Goal: Task Accomplishment & Management: Use online tool/utility

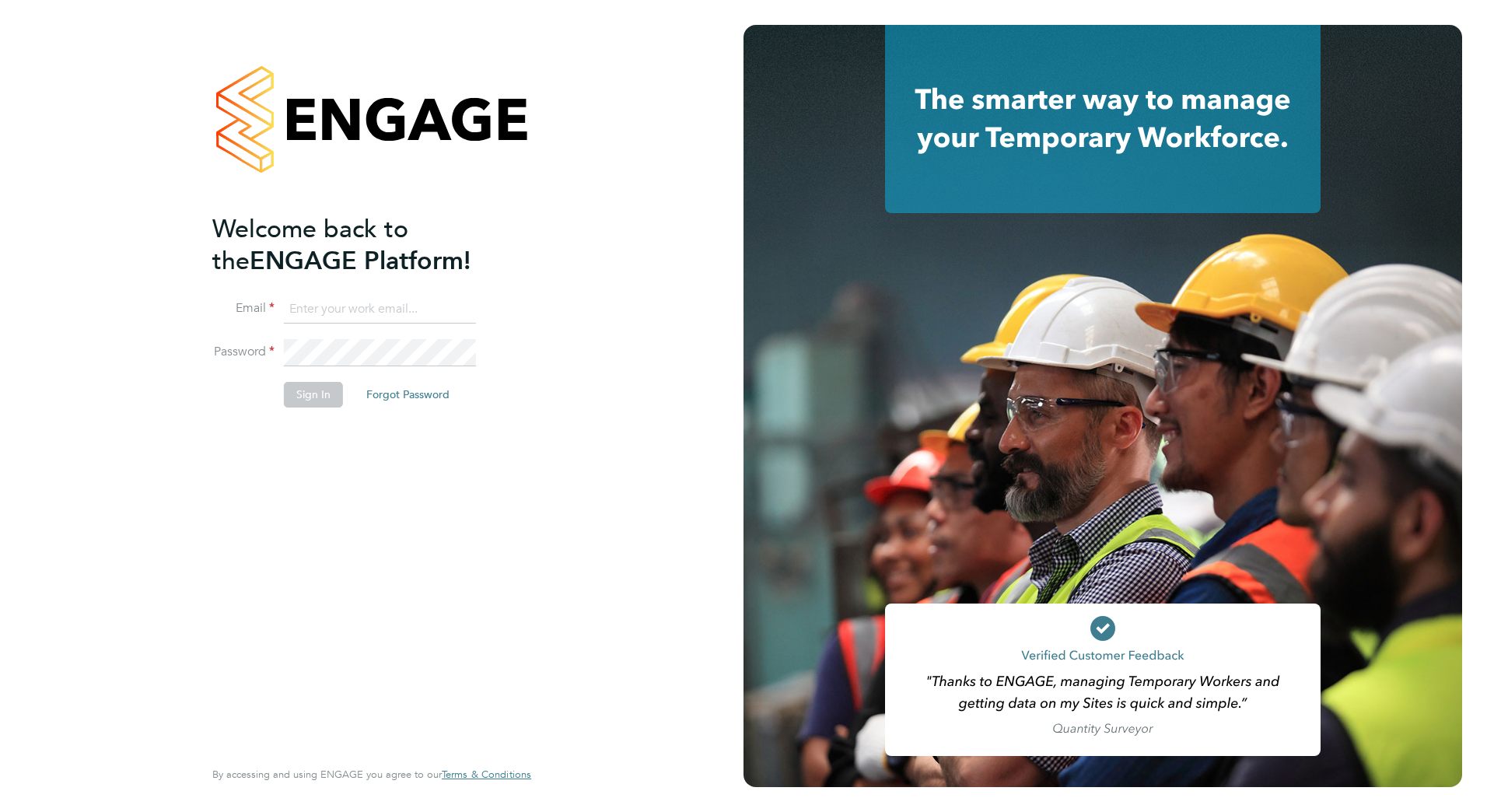
type input "matty.smith@countrysidepartnerships.com"
click at [634, 464] on div "Welcome back to the ENGAGE Platform! Email matty.smith@countrysidepartnerships.…" at bounding box center [372, 406] width 743 height 812
click at [319, 395] on button "Sign In" at bounding box center [313, 393] width 59 height 25
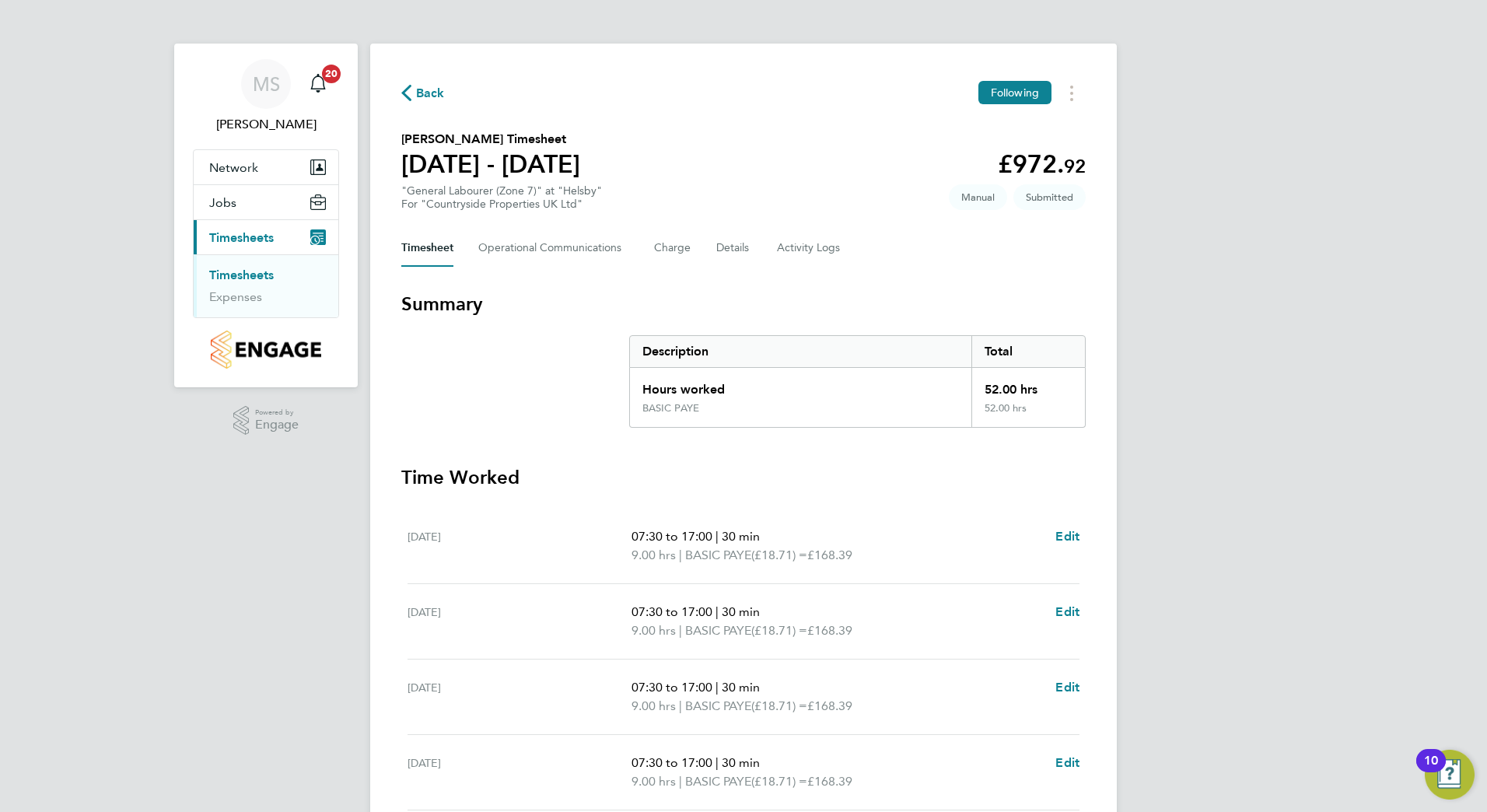
click at [252, 269] on link "Timesheets" at bounding box center [240, 274] width 64 height 15
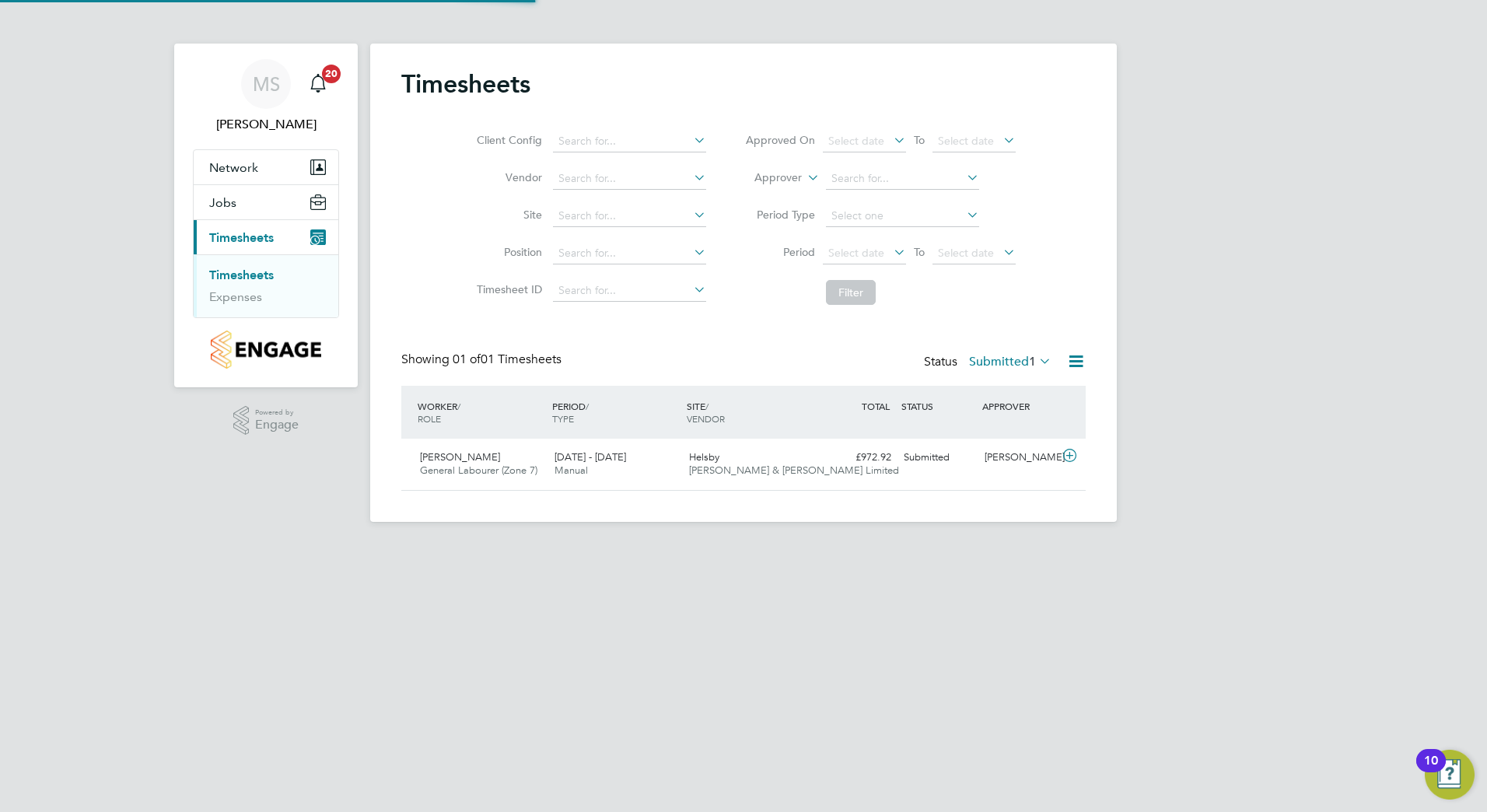
scroll to position [39, 135]
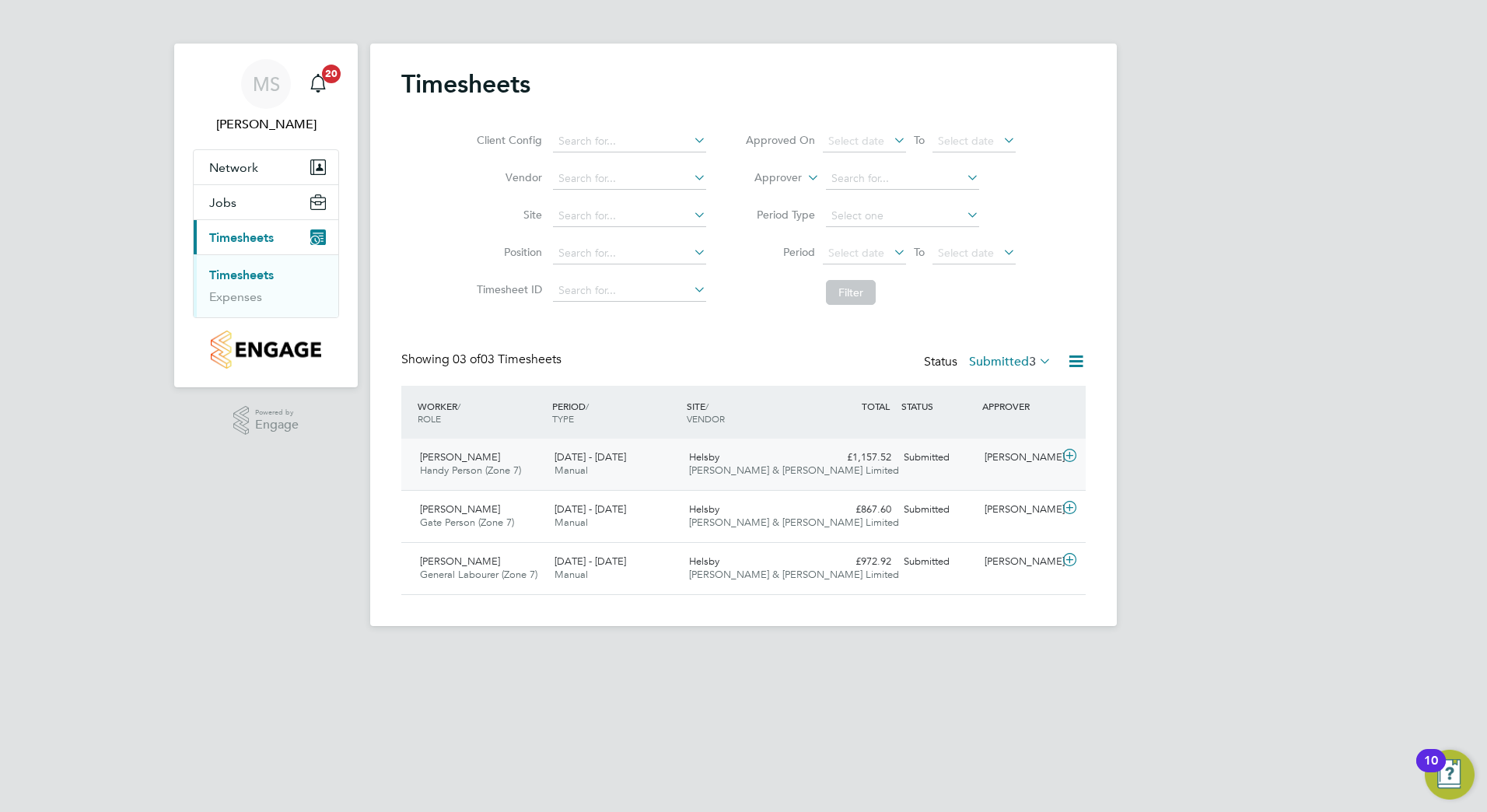
click at [1070, 455] on icon at bounding box center [1069, 455] width 20 height 13
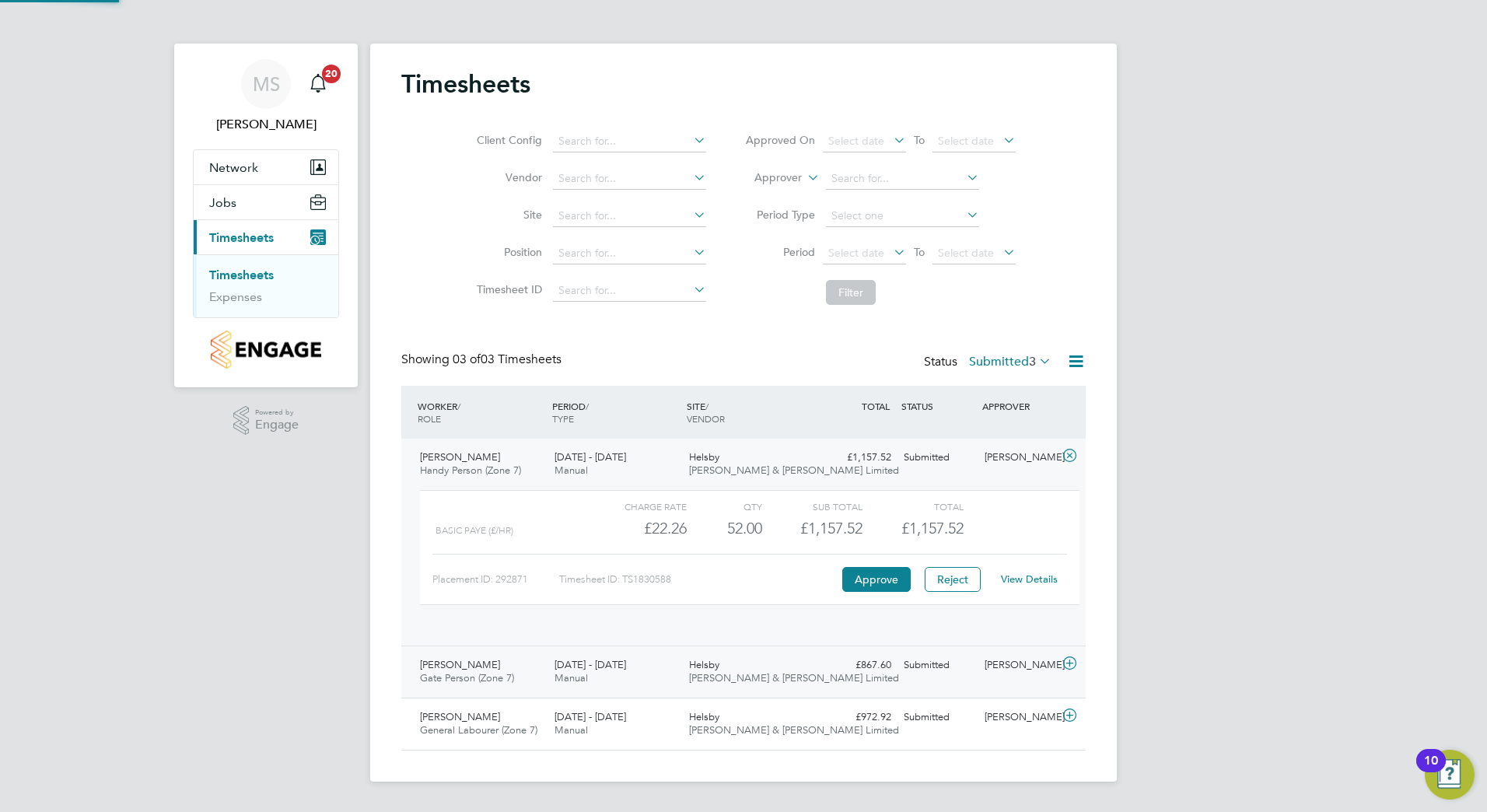
scroll to position [27, 152]
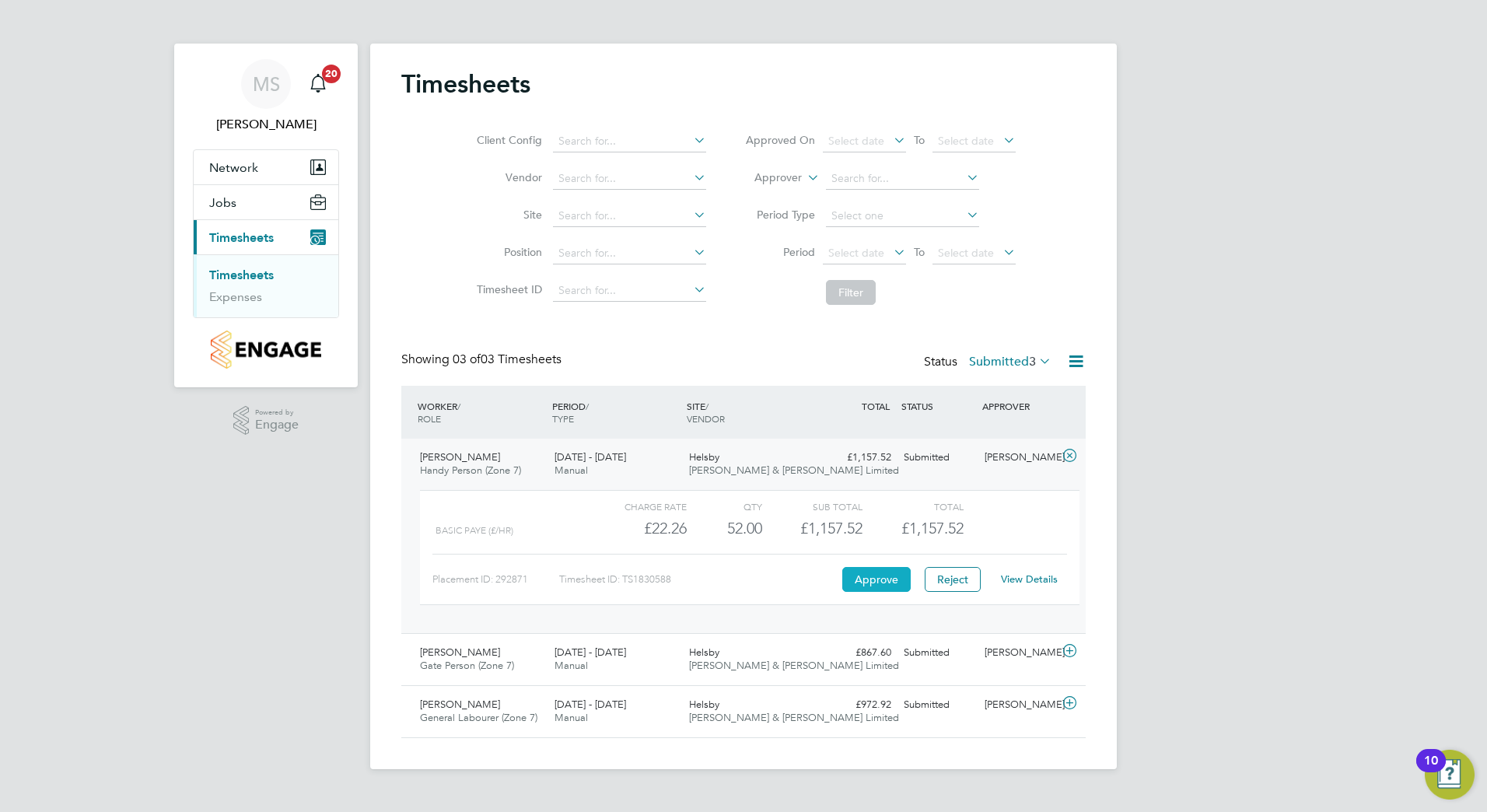
click at [883, 590] on button "Approve" at bounding box center [875, 578] width 68 height 25
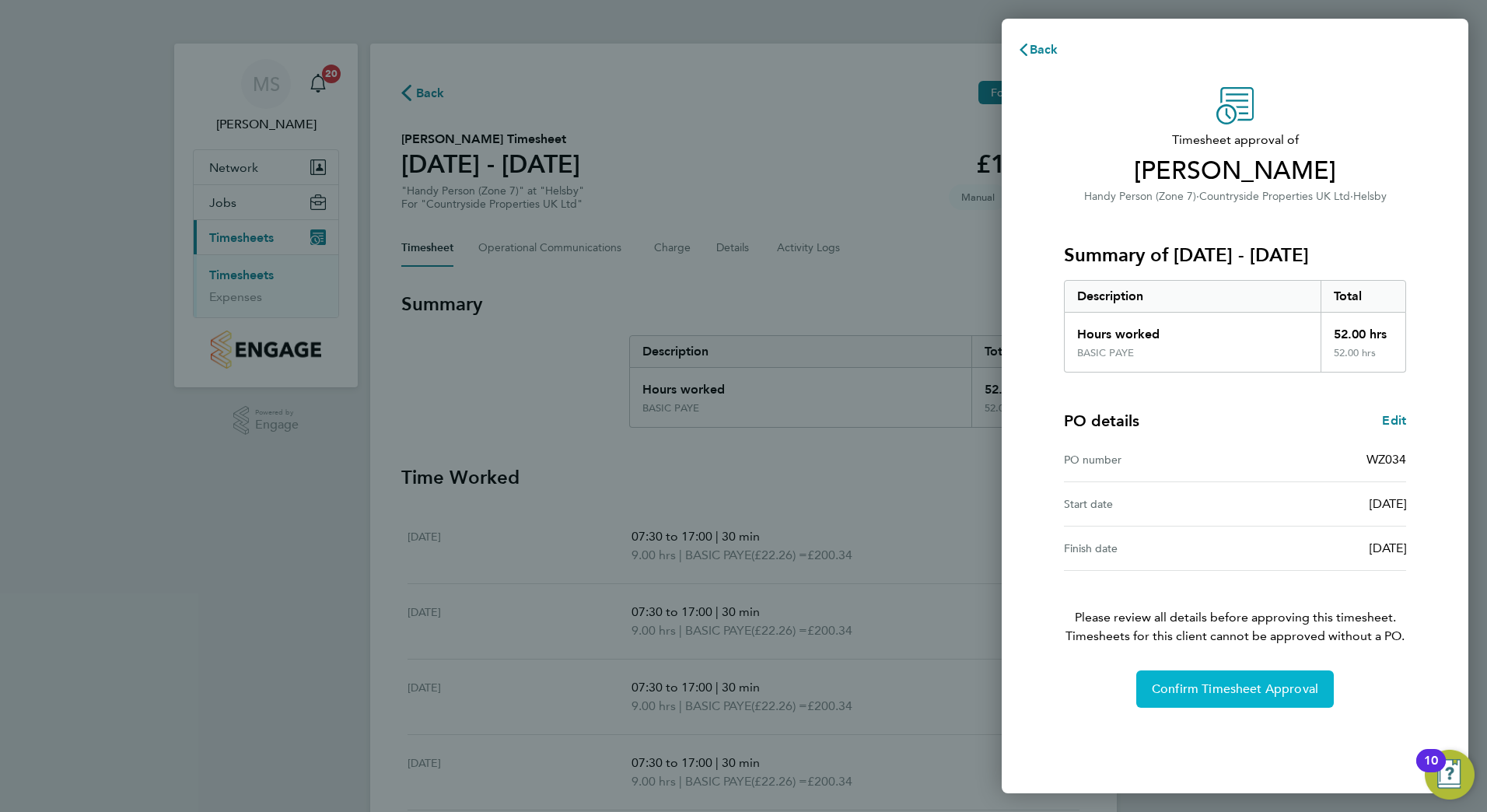
click at [1228, 699] on button "Confirm Timesheet Approval" at bounding box center [1235, 689] width 197 height 37
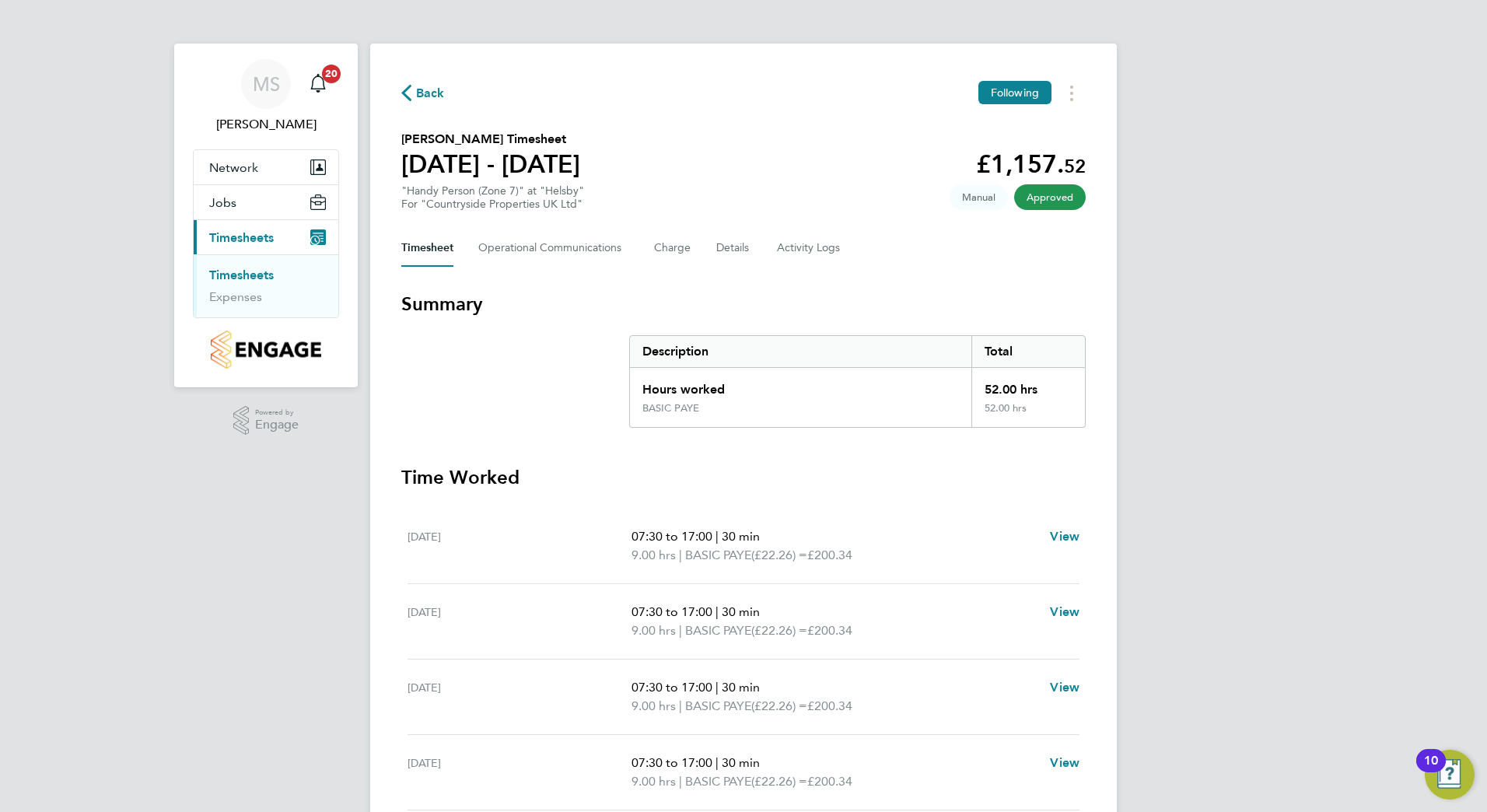
click at [248, 274] on link "Timesheets" at bounding box center [240, 274] width 64 height 15
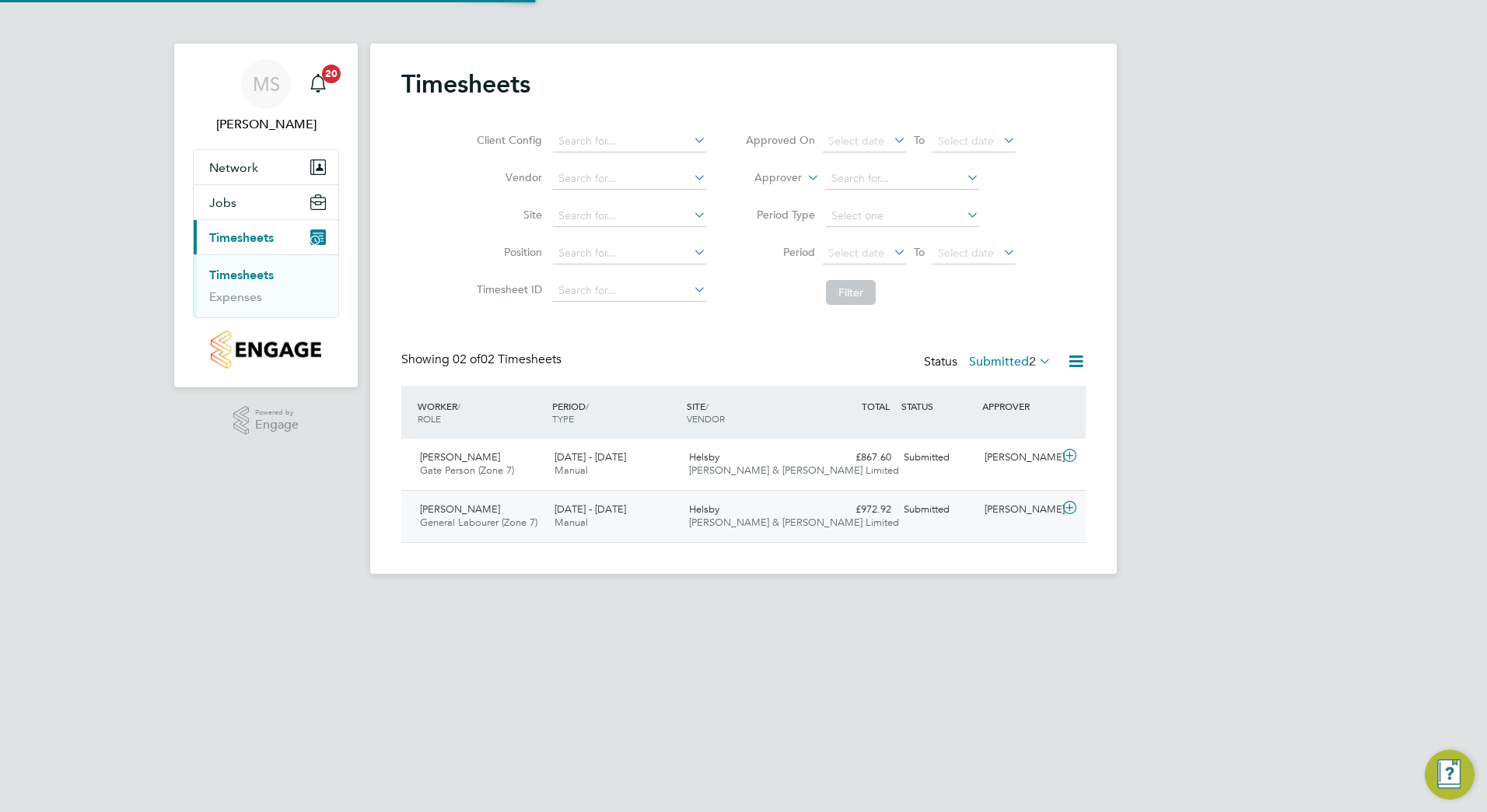
scroll to position [39, 135]
click at [1070, 462] on icon at bounding box center [1069, 455] width 20 height 13
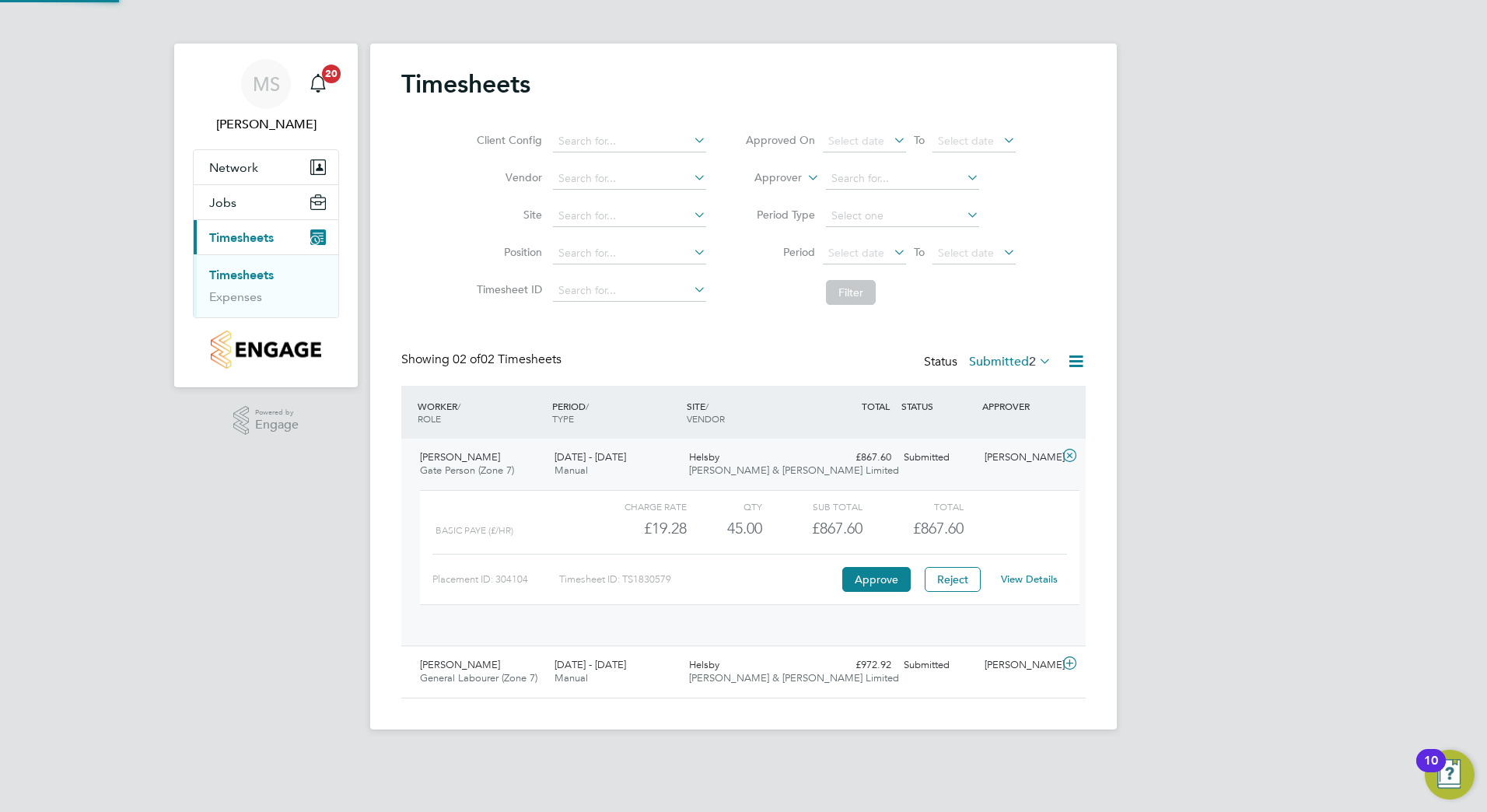
scroll to position [27, 152]
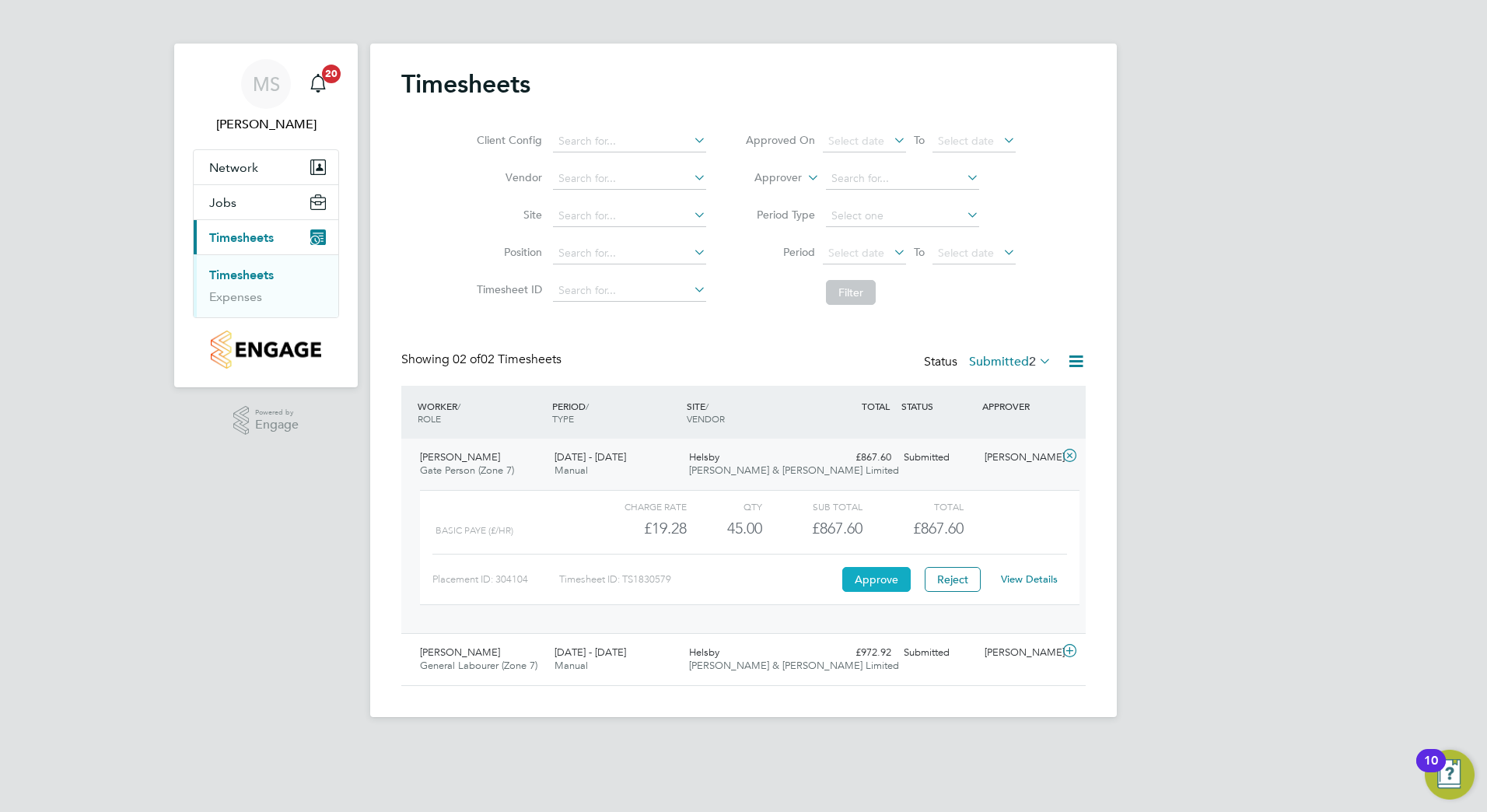
click at [878, 575] on button "Approve" at bounding box center [875, 578] width 68 height 25
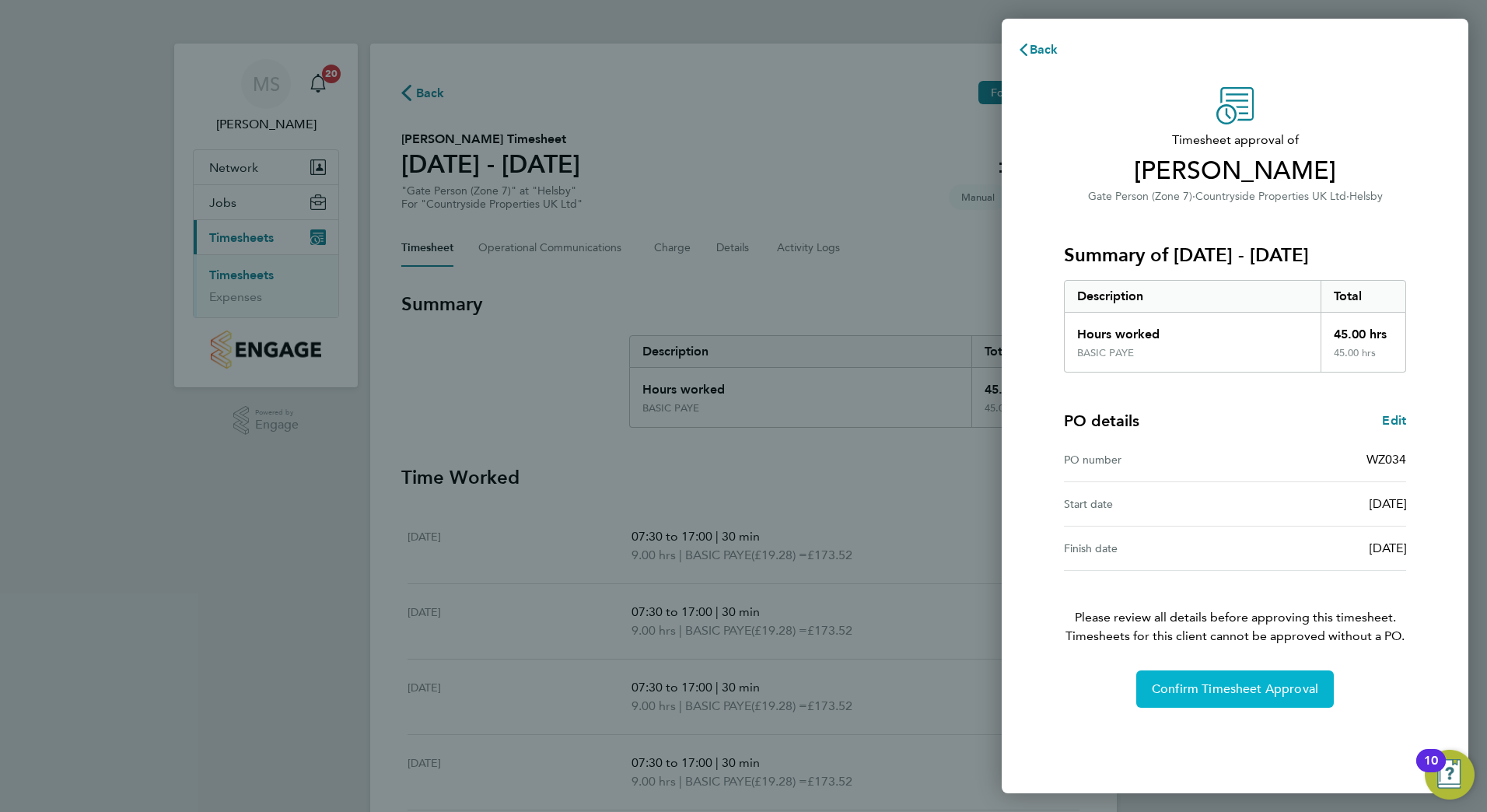
drag, startPoint x: 1299, startPoint y: 702, endPoint x: 1489, endPoint y: 851, distance: 241.5
click at [1486, 0] on html "MS Matty Smith Notifications 20 Applications: Network Team Members Sites Jobs V…" at bounding box center [743, 0] width 1487 height 0
click at [1310, 699] on button "Confirm Timesheet Approval" at bounding box center [1235, 689] width 197 height 37
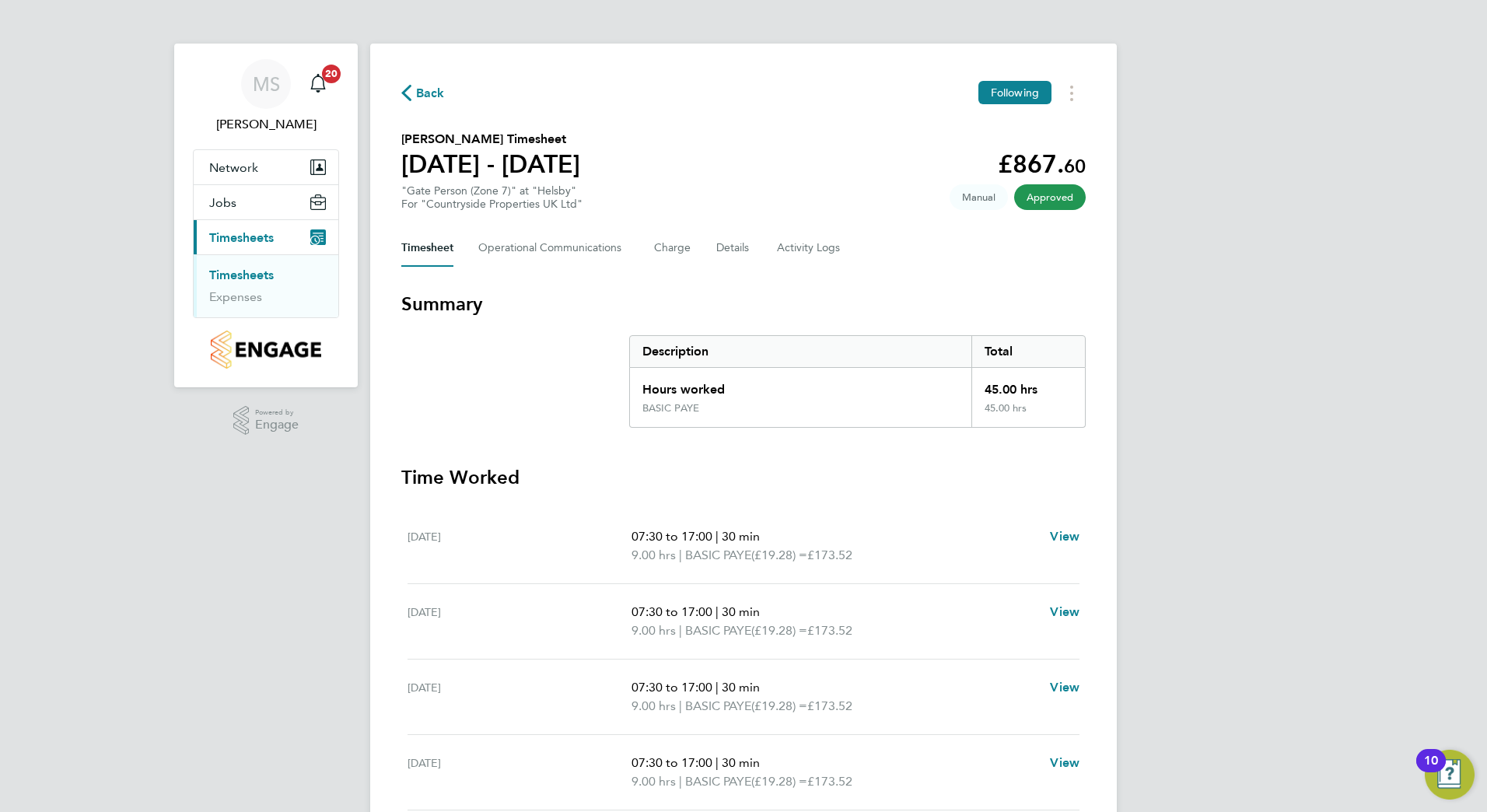
click at [234, 265] on ul "Timesheets Expenses" at bounding box center [265, 286] width 145 height 63
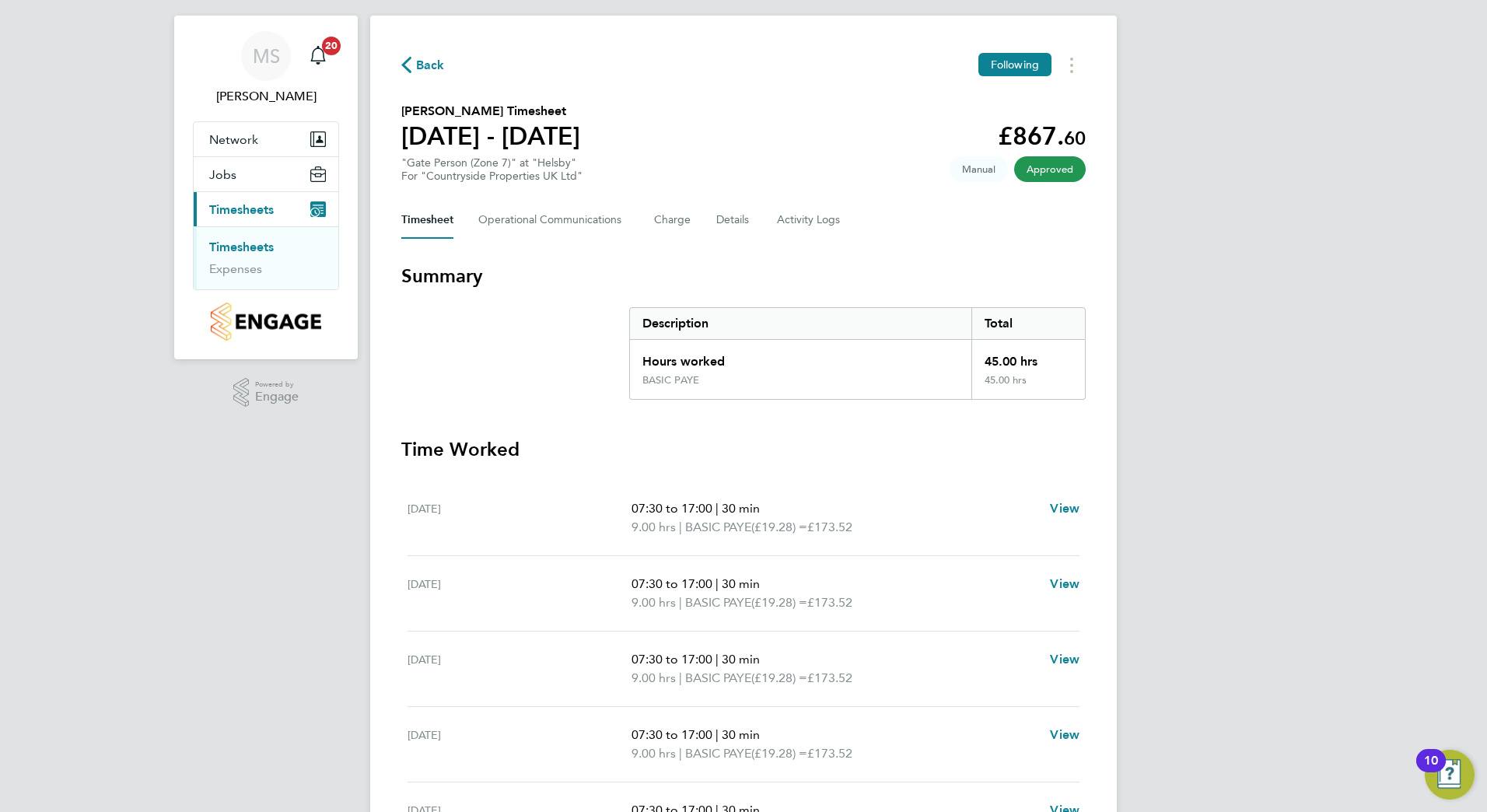
scroll to position [78, 0]
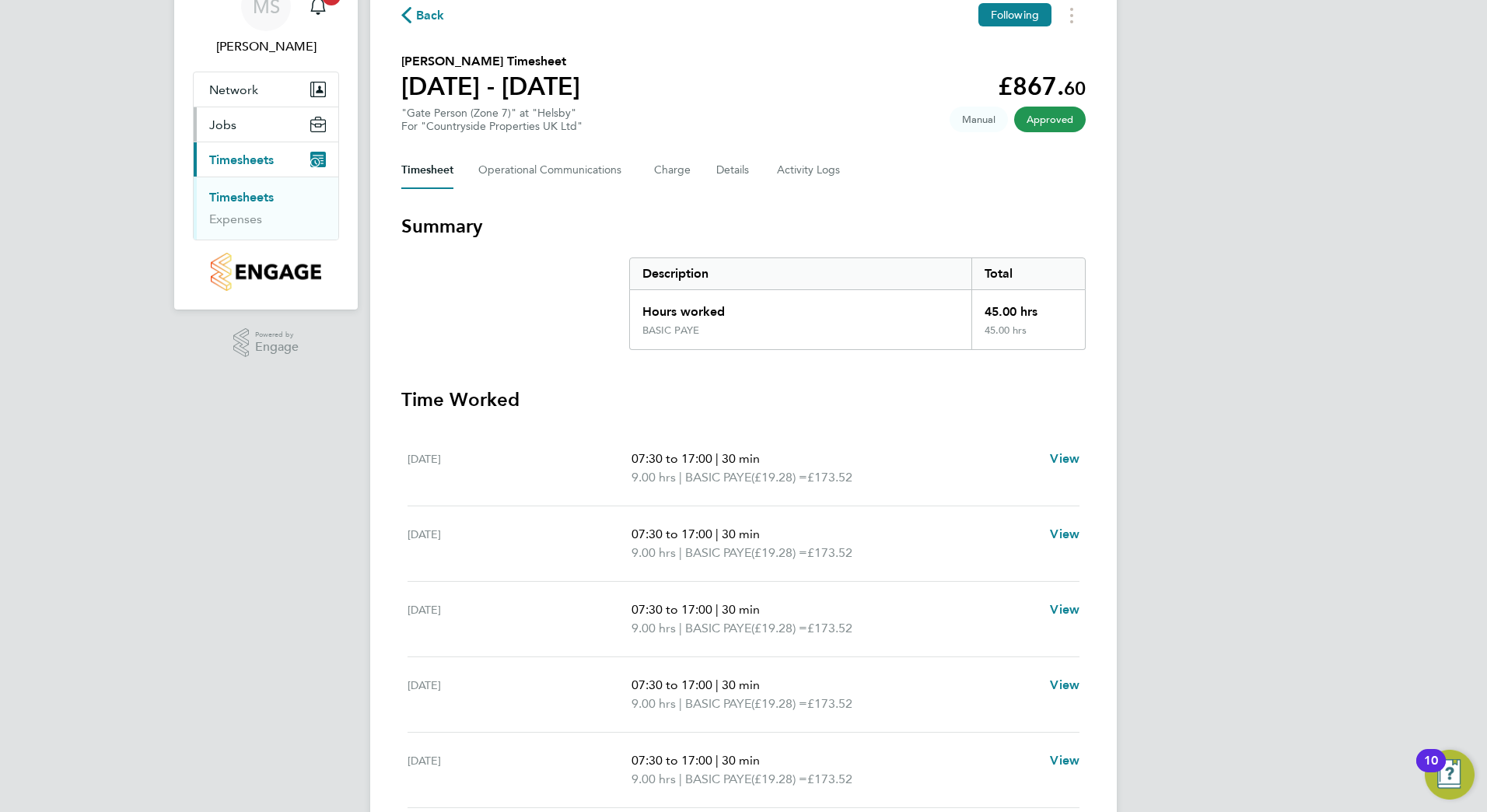
click at [224, 192] on link "Timesheets" at bounding box center [240, 197] width 64 height 15
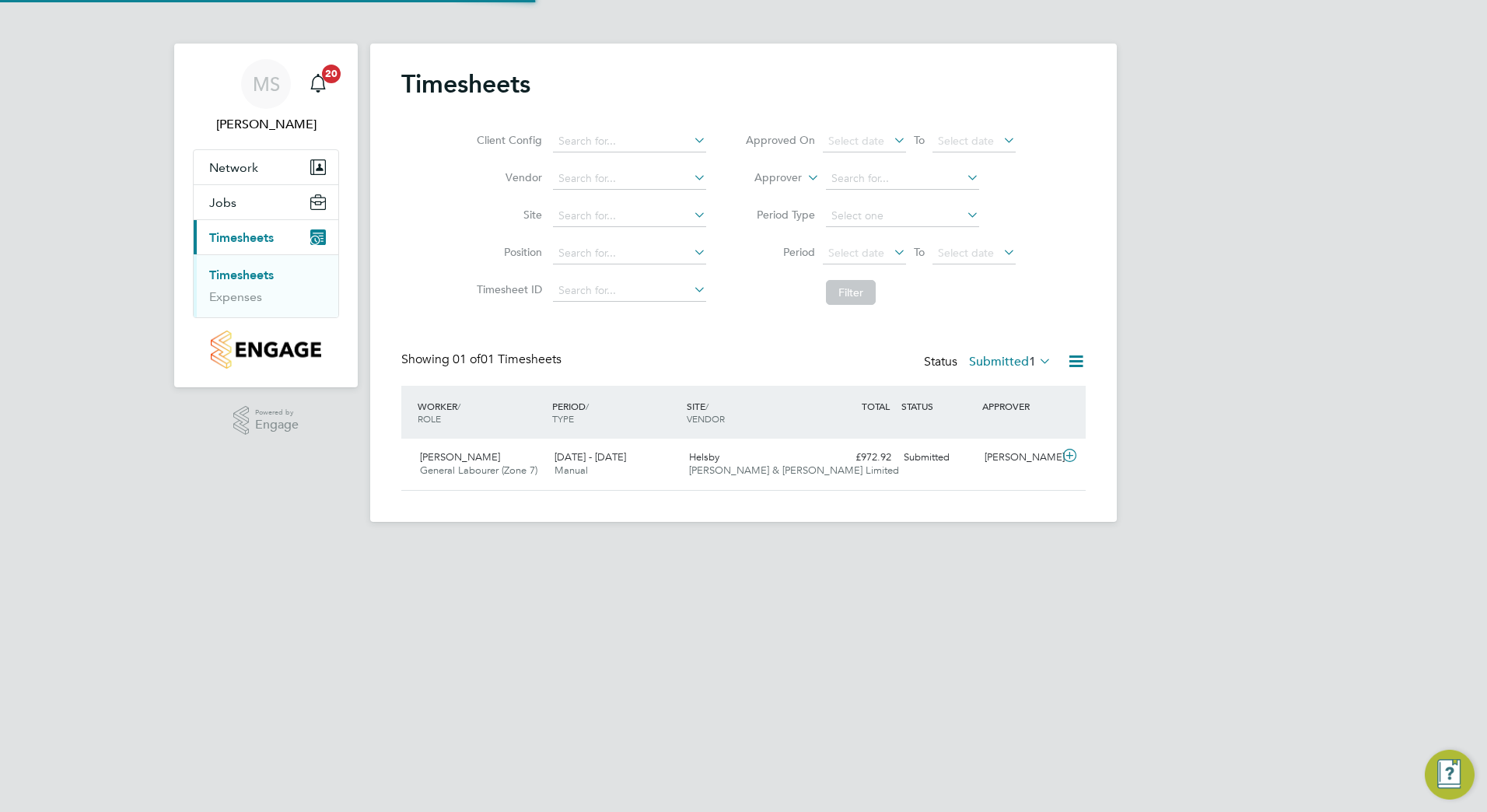
scroll to position [39, 135]
click at [1060, 462] on icon at bounding box center [1069, 455] width 20 height 13
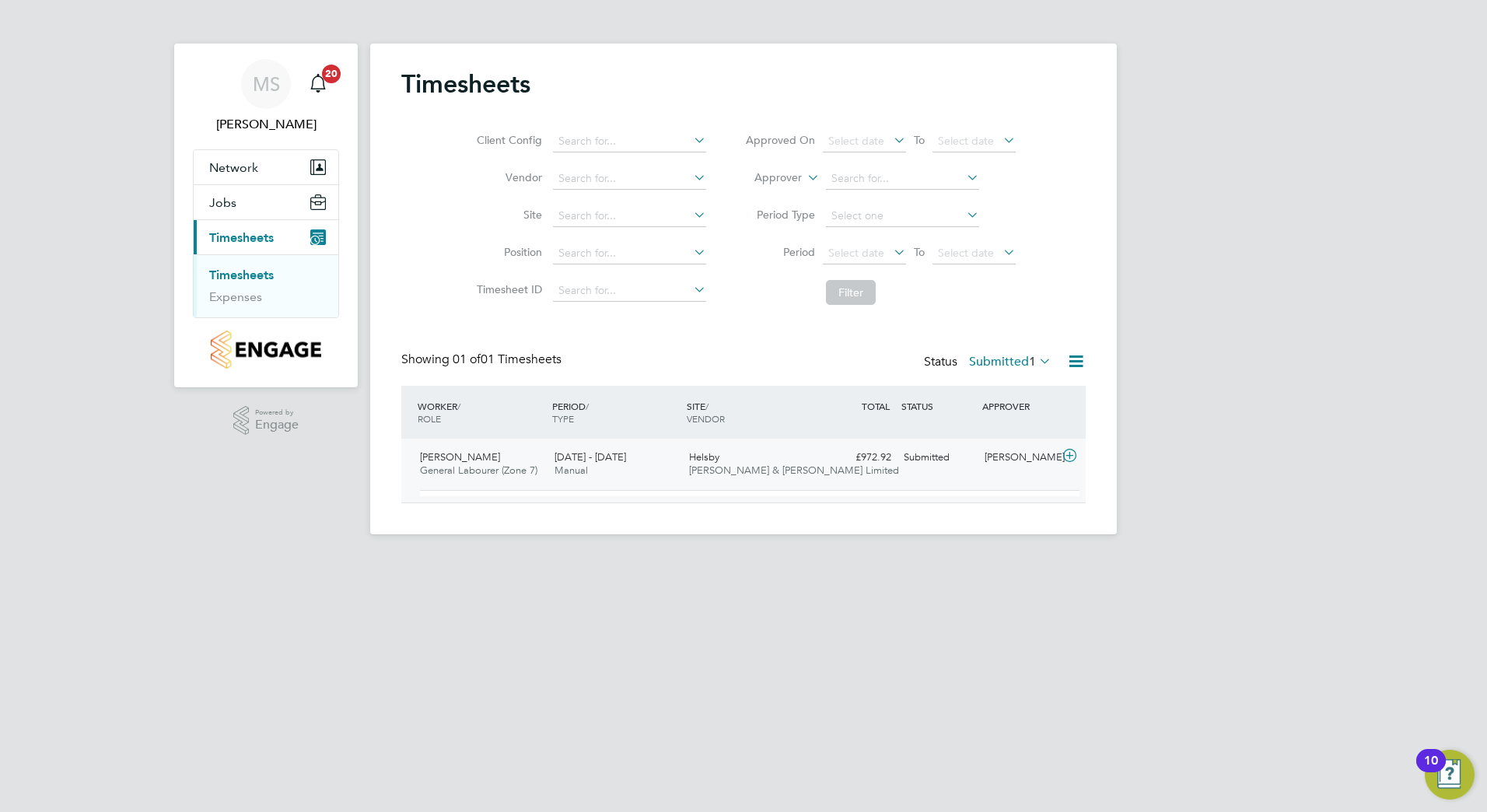
scroll to position [27, 152]
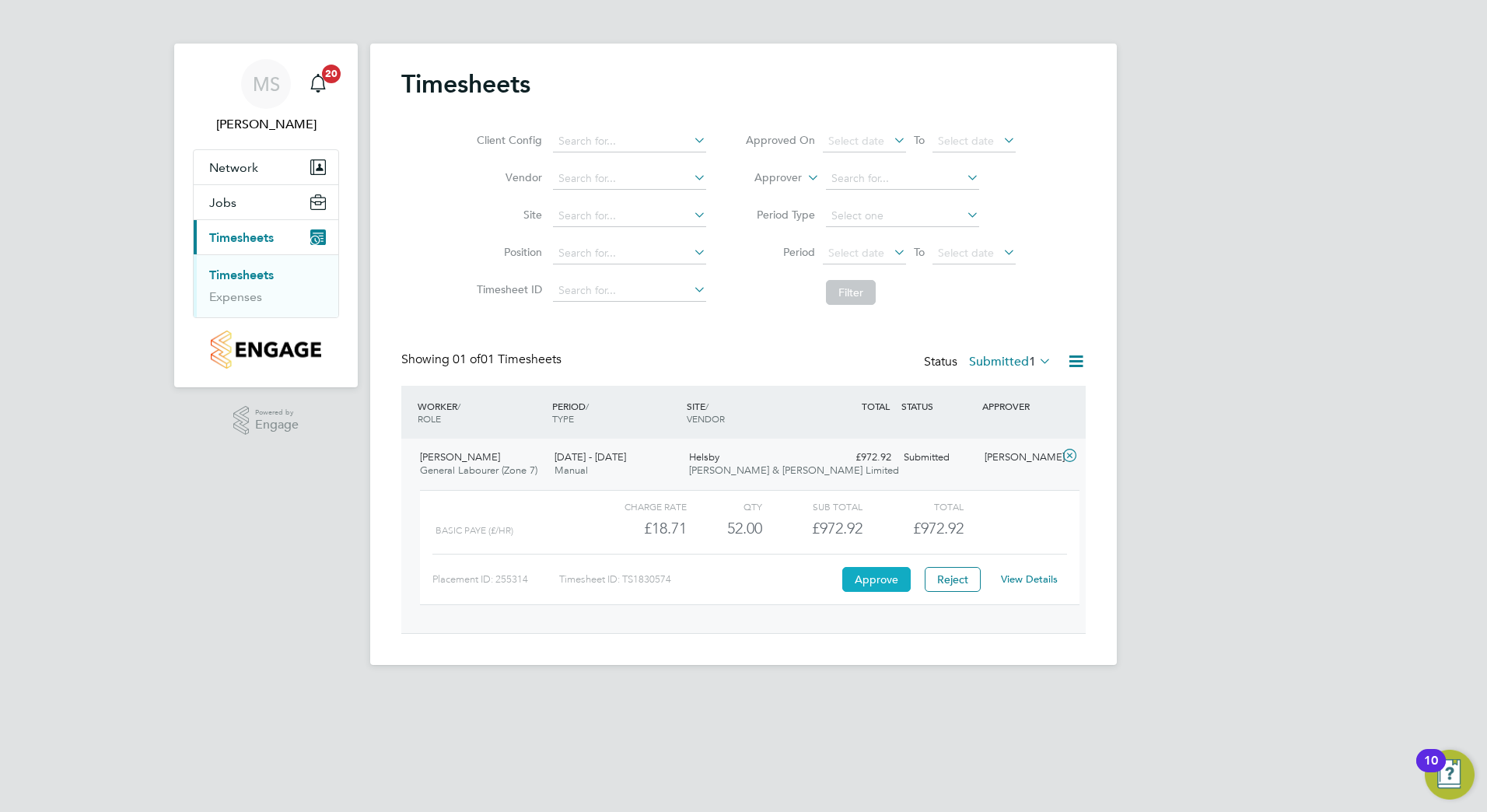
click at [886, 576] on button "Approve" at bounding box center [875, 578] width 68 height 25
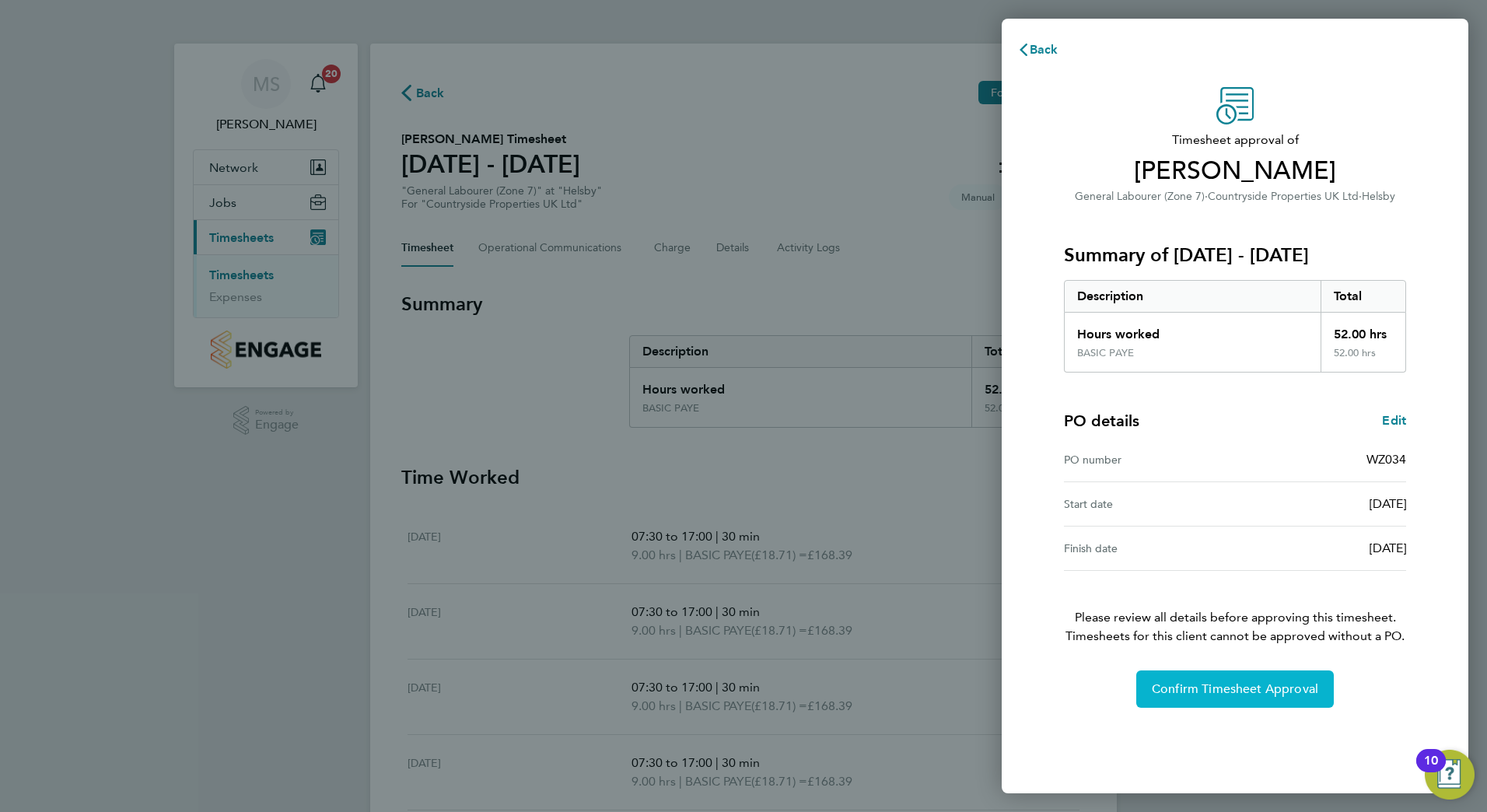
click at [1233, 691] on span "Confirm Timesheet Approval" at bounding box center [1235, 689] width 167 height 16
